Goal: Information Seeking & Learning: Learn about a topic

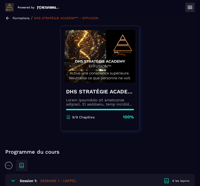
scroll to position [6, 0]
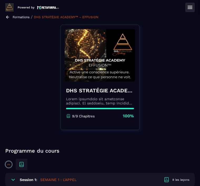
click at [3, 19] on section "Formations Questions Communauté Événements Formations / DHS STRATÉGIE ACADEMY™ …" at bounding box center [100, 101] width 200 height 172
click at [6, 19] on icon at bounding box center [7, 17] width 5 height 5
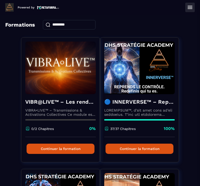
click at [186, 9] on button at bounding box center [190, 7] width 9 height 9
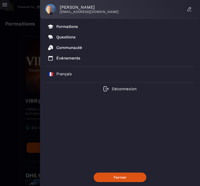
click at [30, 104] on div "[PERSON_NAME] [EMAIL_ADDRESS][DOMAIN_NAME] Formations Questions Communauté Évén…" at bounding box center [100, 93] width 200 height 186
click at [24, 74] on div "[PERSON_NAME] [EMAIL_ADDRESS][DOMAIN_NAME] Formations Questions Communauté Évén…" at bounding box center [100, 93] width 200 height 186
click at [123, 173] on button "Fermer" at bounding box center [120, 177] width 53 height 9
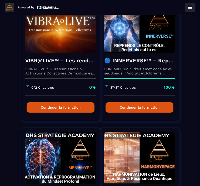
scroll to position [35, 0]
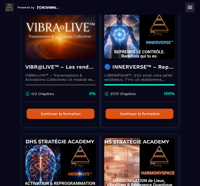
click at [141, 68] on h4 "🔵 INNERVERSE™ – Reprogrammation Quantique & Activation du Soi Réel" at bounding box center [139, 66] width 71 height 7
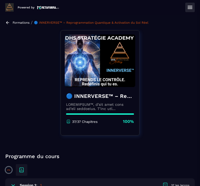
click at [20, 24] on p "Formations" at bounding box center [21, 23] width 17 height 4
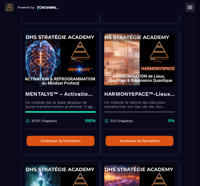
scroll to position [141, 0]
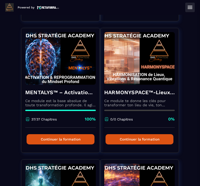
click at [69, 104] on p "Ce module est la base absolue de toute transformation profonde. Il agit comme u…" at bounding box center [60, 103] width 71 height 8
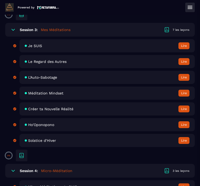
scroll to position [645, 0]
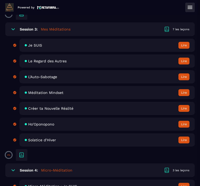
click at [94, 115] on div "Créer ta Nouvelle Réalité Lire" at bounding box center [108, 108] width 176 height 13
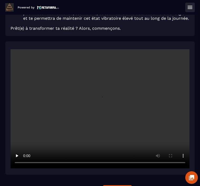
scroll to position [281, 0]
click at [102, 107] on video at bounding box center [100, 108] width 179 height 119
